Goal: Information Seeking & Learning: Learn about a topic

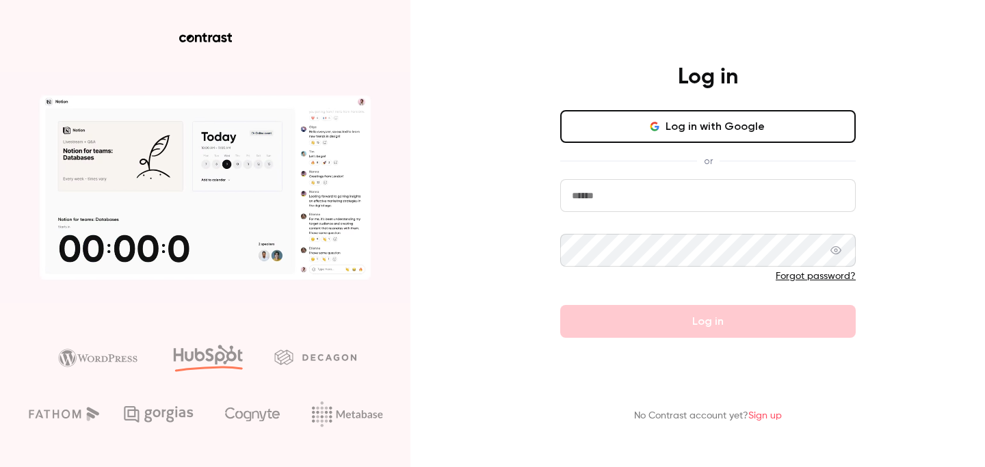
click at [676, 159] on div "or" at bounding box center [707, 161] width 295 height 14
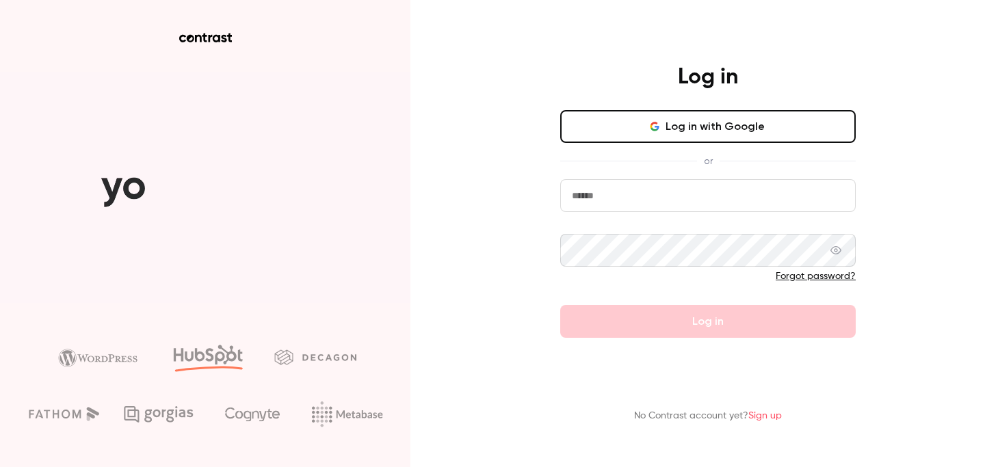
click at [675, 136] on button "Log in with Google" at bounding box center [707, 126] width 295 height 33
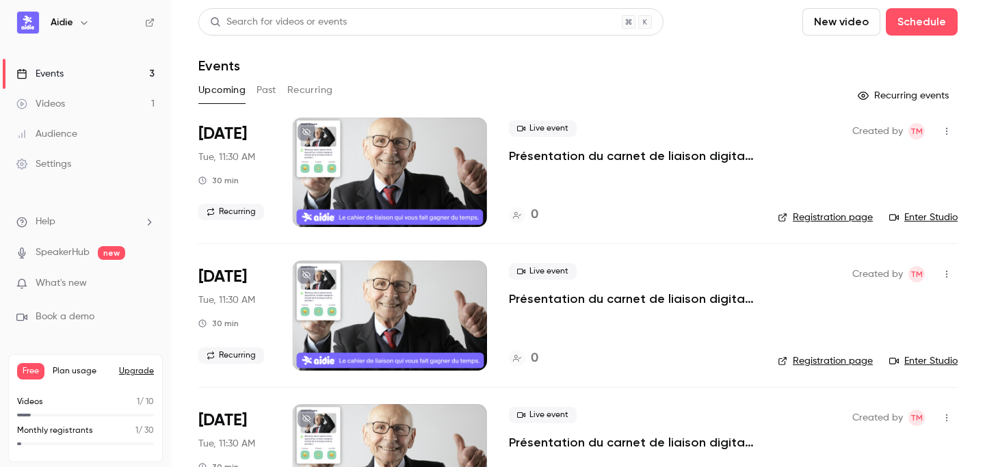
click at [262, 91] on button "Past" at bounding box center [266, 90] width 20 height 22
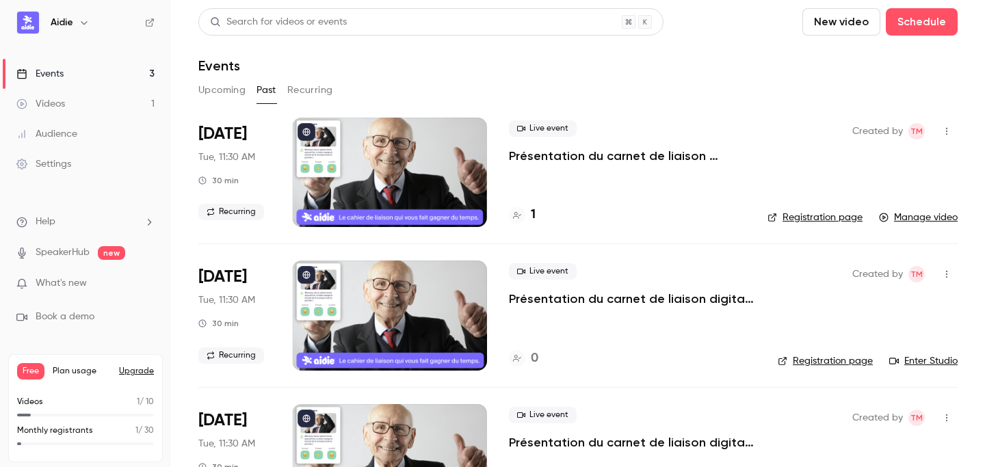
click at [520, 204] on div "Live event Présentation du carnet de liaison digital Aidie 1" at bounding box center [627, 172] width 237 height 109
click at [533, 213] on h4 "1" at bounding box center [533, 215] width 5 height 18
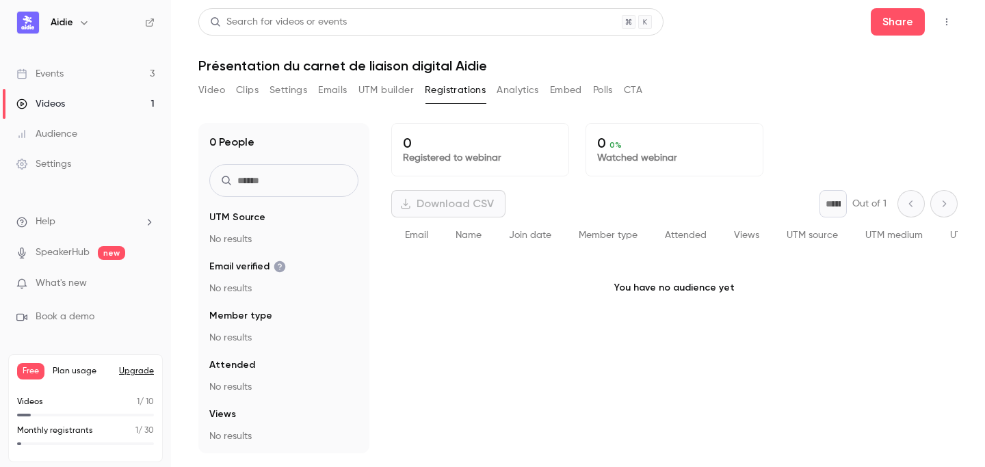
click at [524, 213] on main "Search for videos or events Share Présentation du carnet de liaison digital Aid…" at bounding box center [578, 233] width 814 height 467
